Goal: Task Accomplishment & Management: Use online tool/utility

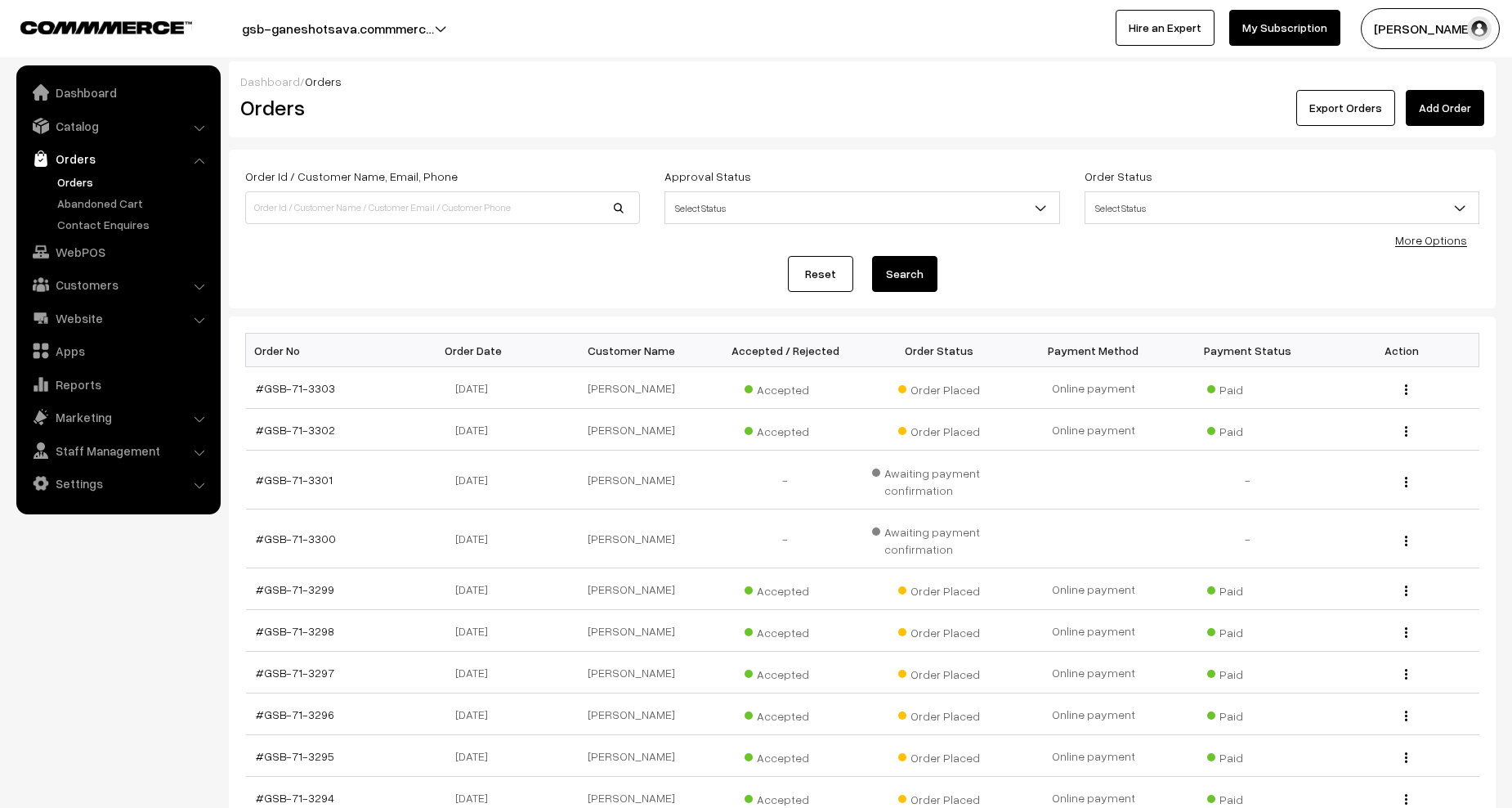
click at [79, 179] on link "Orders" at bounding box center [134, 182] width 162 height 17
click at [1361, 106] on button "Export Orders" at bounding box center [1346, 108] width 99 height 36
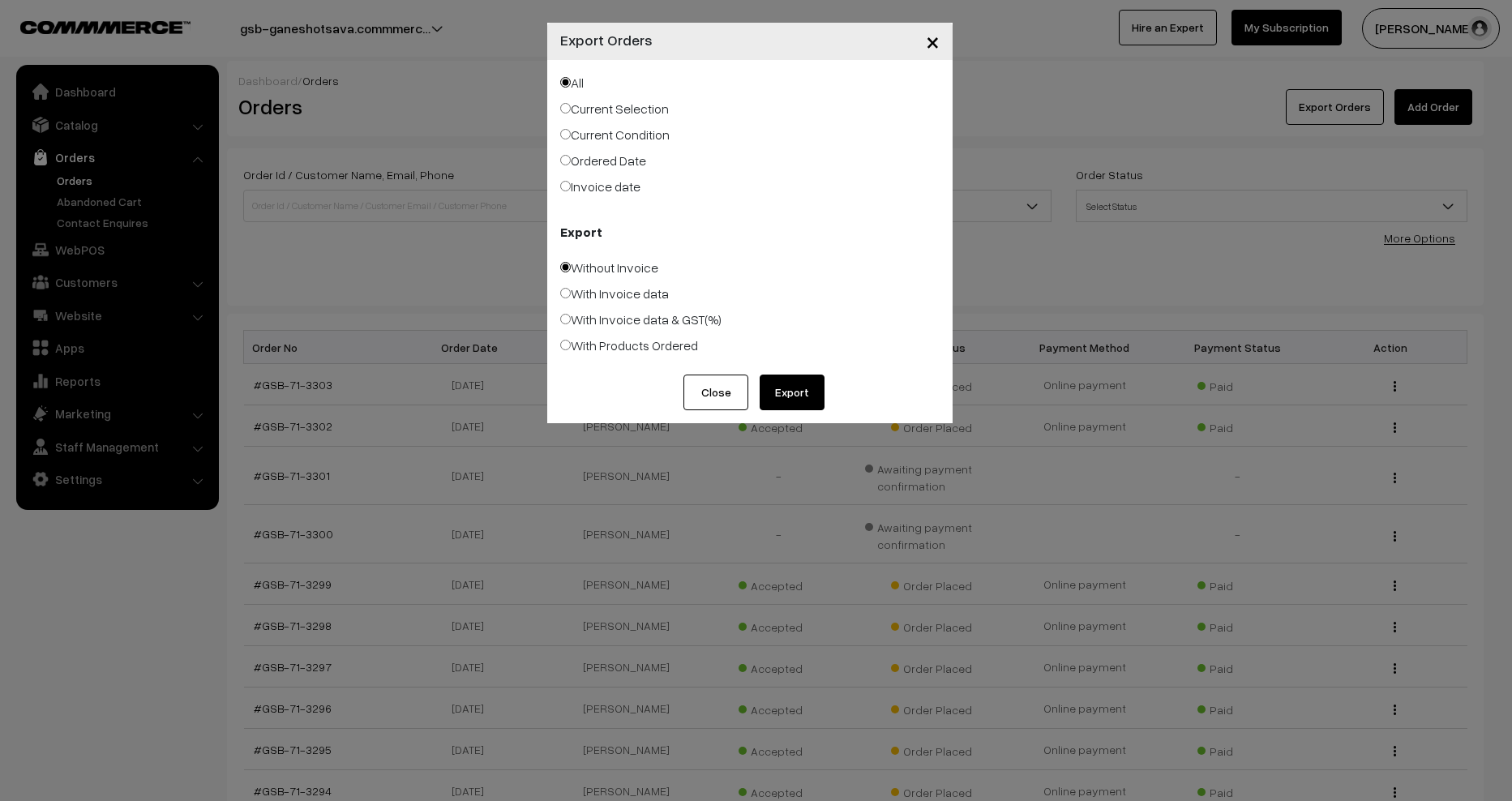
click at [611, 346] on label "With Products Ordered" at bounding box center [629, 345] width 138 height 20
click at [571, 346] on input "With Products Ordered" at bounding box center [565, 345] width 10 height 10
radio input "true"
click at [799, 399] on button "Export" at bounding box center [792, 392] width 65 height 35
click at [359, 325] on div "× Export Orders All Current Selection Current Condition Ordered Date Export Clo…" at bounding box center [756, 400] width 1512 height 801
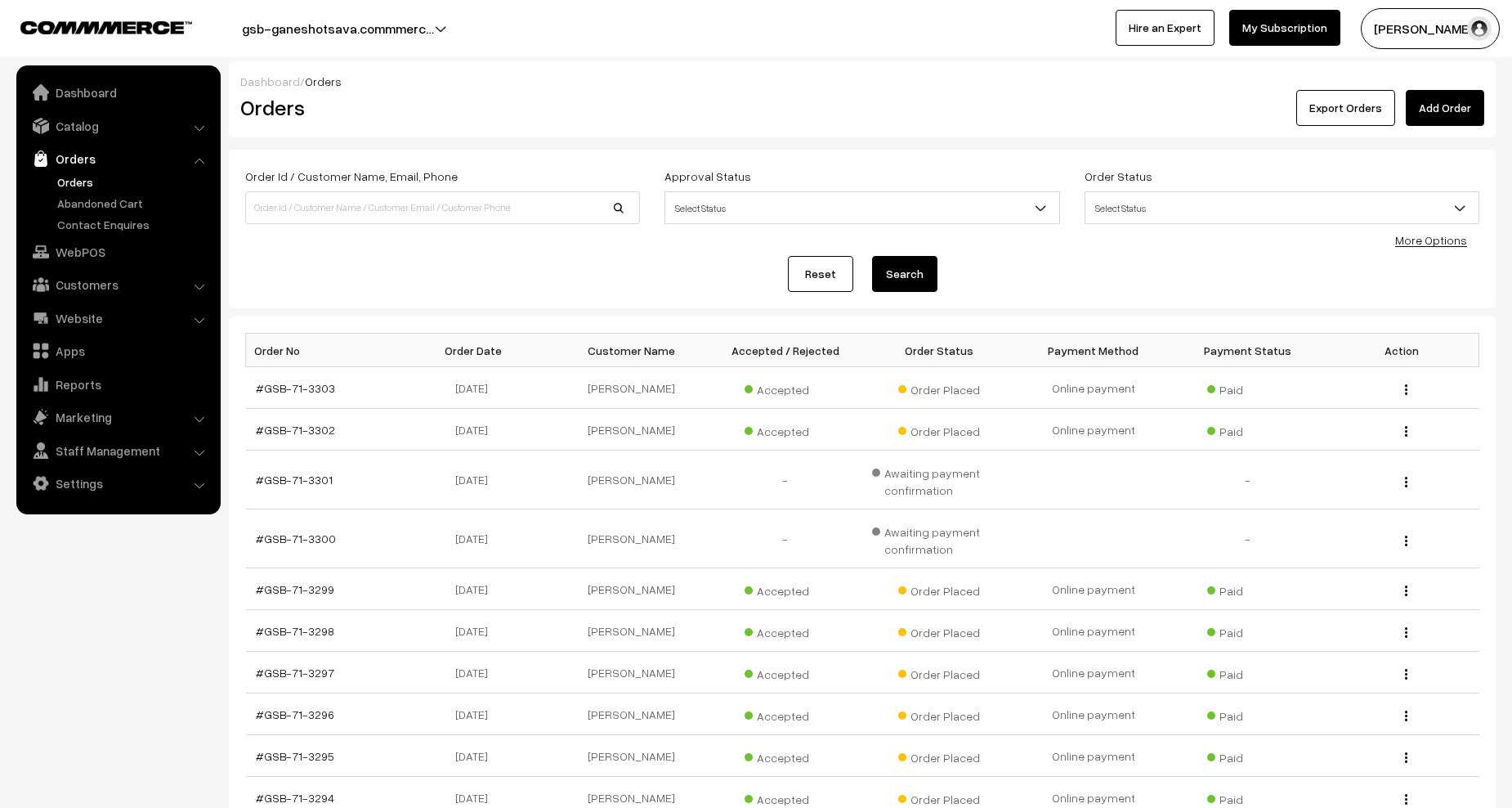
click at [74, 174] on link "Orders" at bounding box center [134, 182] width 162 height 17
